Goal: Check status: Check status

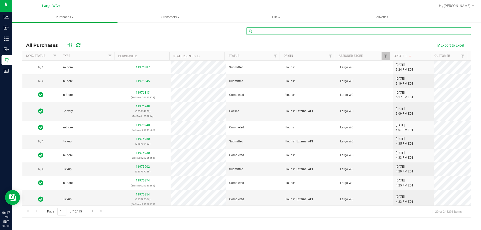
click at [294, 33] on input "text" at bounding box center [359, 31] width 224 height 8
click at [298, 29] on input "text" at bounding box center [359, 31] width 224 height 8
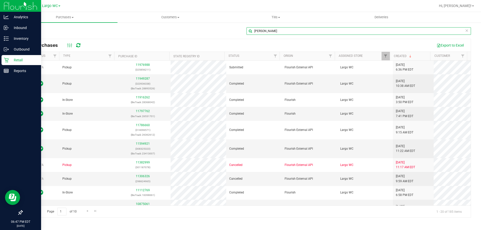
type input "[PERSON_NAME]"
drag, startPoint x: 3, startPoint y: 61, endPoint x: 5, endPoint y: 61, distance: 2.6
click at [3, 61] on div "Retail" at bounding box center [22, 60] width 40 height 10
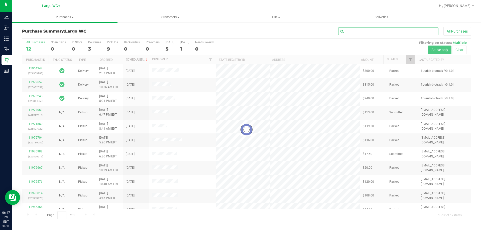
click at [366, 32] on input "text" at bounding box center [388, 32] width 100 height 8
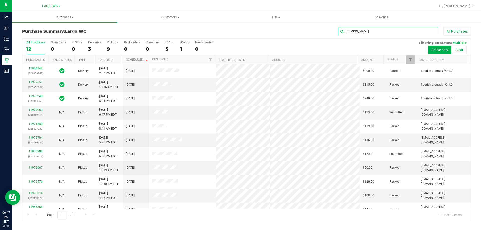
type input "[PERSON_NAME]"
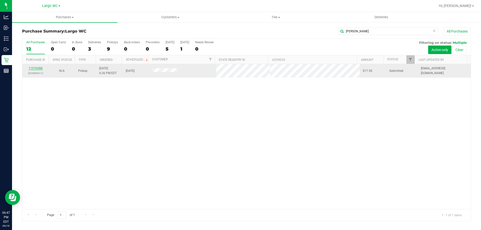
click at [35, 67] on link "11976988" at bounding box center [36, 69] width 14 height 4
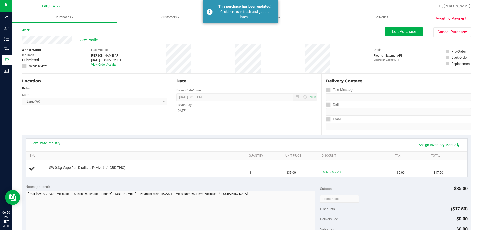
click at [168, 144] on div "View State Registry Assign Inventory Manually" at bounding box center [246, 145] width 433 height 9
